Goal: Transaction & Acquisition: Subscribe to service/newsletter

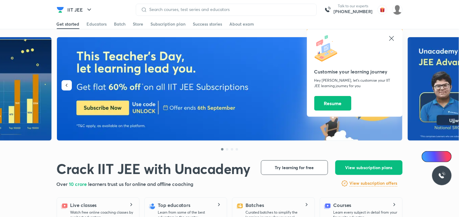
click at [389, 39] on icon at bounding box center [391, 38] width 7 height 7
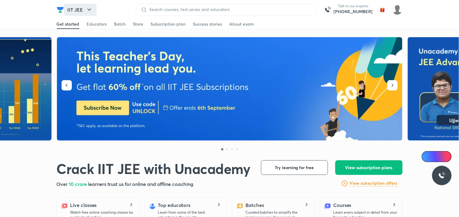
click at [66, 9] on button "IIT JEE" at bounding box center [80, 10] width 33 height 12
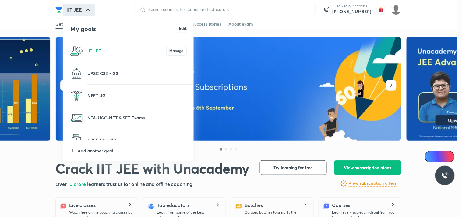
click at [110, 96] on p "NEET UG" at bounding box center [136, 95] width 99 height 6
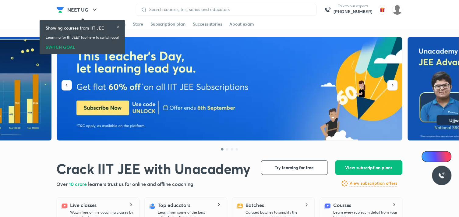
click at [118, 25] on div "Showing courses from IIT JEE" at bounding box center [82, 28] width 73 height 6
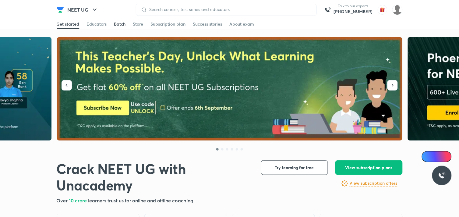
click at [121, 25] on div "Batch" at bounding box center [120, 24] width 12 height 6
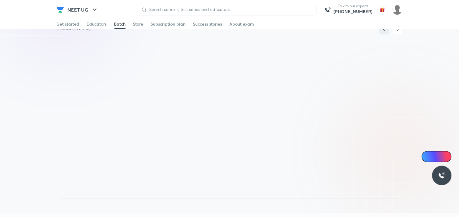
scroll to position [560, 0]
click at [153, 25] on div "Subscription plan" at bounding box center [168, 24] width 35 height 6
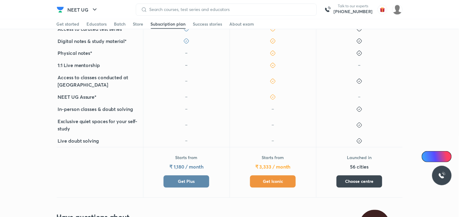
scroll to position [258, 0]
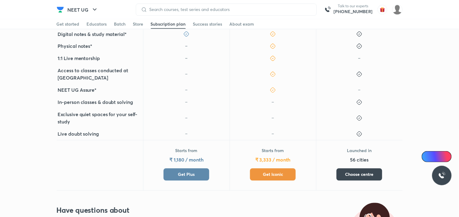
click at [198, 168] on button "Get Plus" at bounding box center [186, 174] width 46 height 12
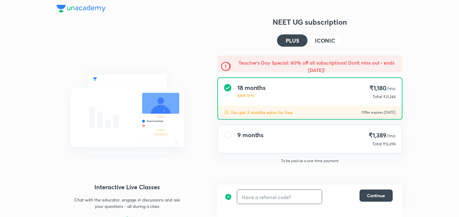
click at [284, 195] on input "text" at bounding box center [279, 197] width 85 height 14
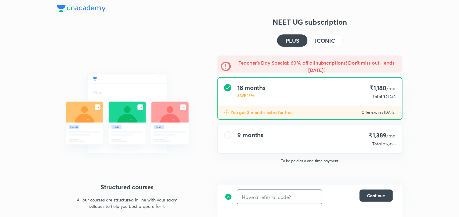
click at [283, 199] on input "text" at bounding box center [279, 197] width 85 height 14
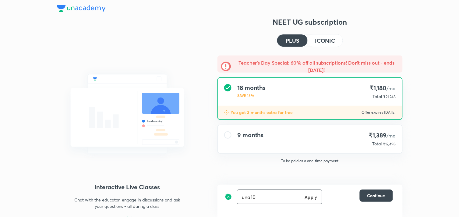
type input "una10"
click at [309, 196] on h6 "Apply" at bounding box center [311, 197] width 12 height 6
click at [316, 38] on h4 "ICONIC" at bounding box center [325, 40] width 20 height 5
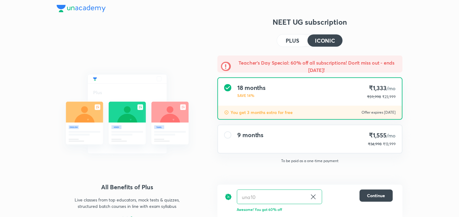
click at [291, 41] on h4 "PLUS" at bounding box center [291, 40] width 13 height 5
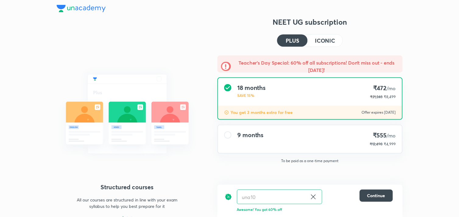
click at [319, 38] on h4 "ICONIC" at bounding box center [325, 40] width 20 height 5
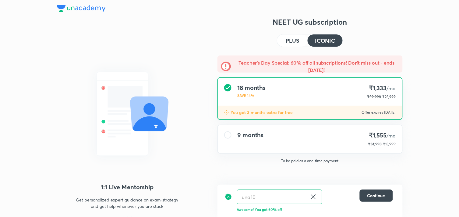
click at [351, 91] on div "18 months SAVE 14% ₹1,333 /mo ₹59,998 ₹23,999" at bounding box center [310, 92] width 184 height 28
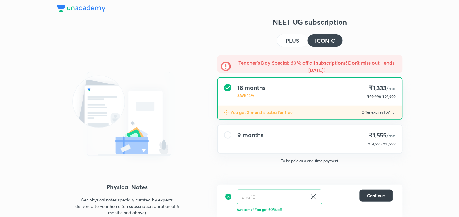
click at [378, 198] on span "Continue" at bounding box center [376, 195] width 18 height 6
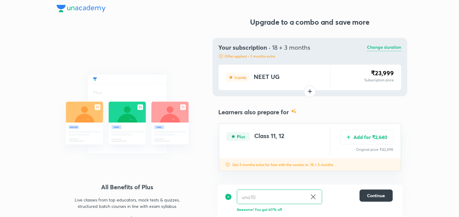
scroll to position [1, 0]
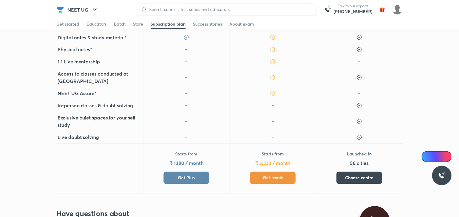
scroll to position [285, 0]
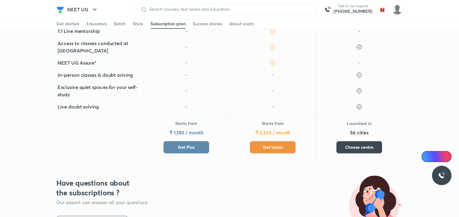
click at [275, 144] on span "Get Iconic" at bounding box center [273, 147] width 20 height 6
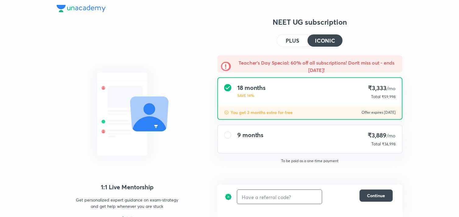
click at [263, 195] on input "text" at bounding box center [279, 197] width 85 height 14
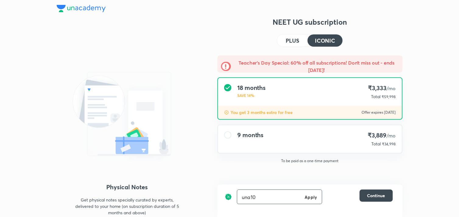
type input "una10"
click at [307, 197] on h6 "Apply" at bounding box center [311, 197] width 12 height 6
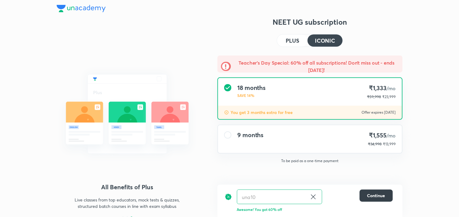
click at [364, 193] on button "Continue" at bounding box center [375, 195] width 33 height 12
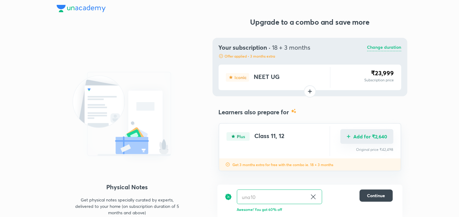
click at [369, 138] on button "Add for ₹2,640" at bounding box center [366, 136] width 53 height 15
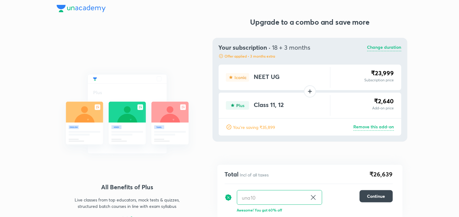
scroll to position [1, 0]
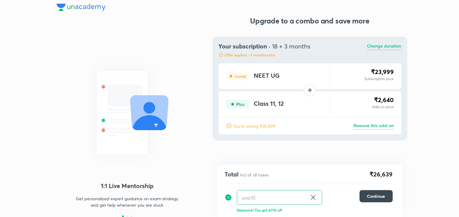
click at [209, 17] on div "1:1 Live Mentorship Get personalized expert guidance on exam-strategy and get h…" at bounding box center [230, 116] width 346 height 201
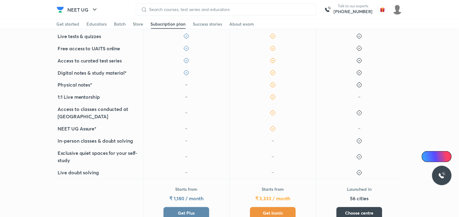
scroll to position [220, 0]
click at [196, 206] on button "Get Plus" at bounding box center [186, 212] width 46 height 12
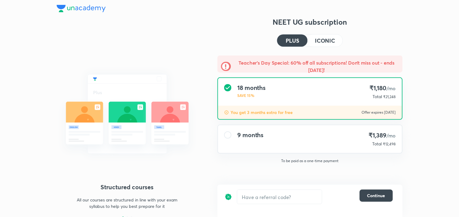
click at [267, 134] on div "9 months ₹1,389 /mo Total ₹12,498" at bounding box center [310, 139] width 184 height 28
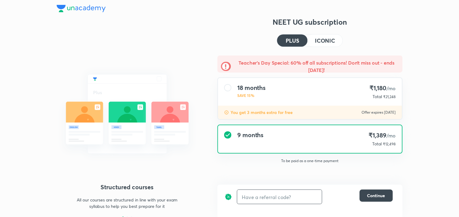
click at [267, 197] on input "text" at bounding box center [279, 197] width 85 height 14
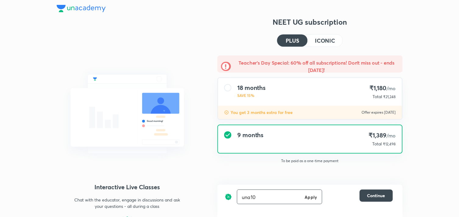
type input "una10"
click at [310, 197] on h6 "Apply" at bounding box center [311, 197] width 12 height 6
